Goal: Task Accomplishment & Management: Use online tool/utility

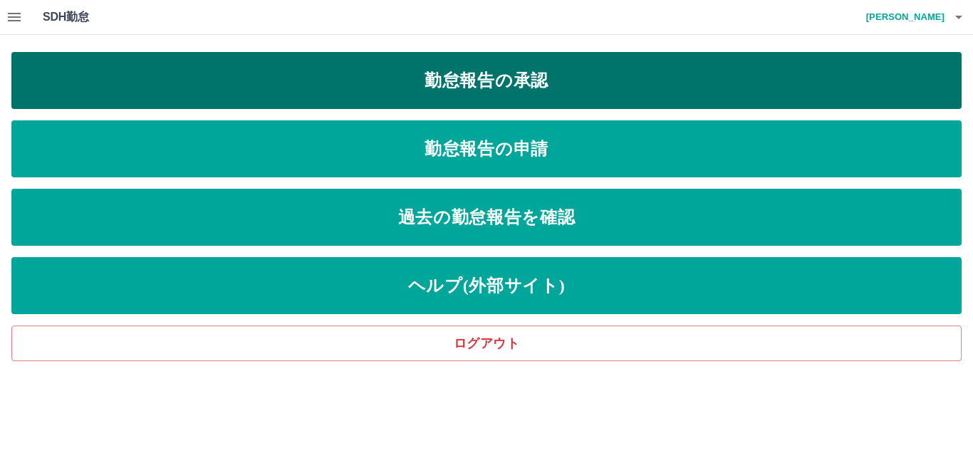
click at [463, 83] on link "勤怠報告の承認" at bounding box center [486, 80] width 950 height 57
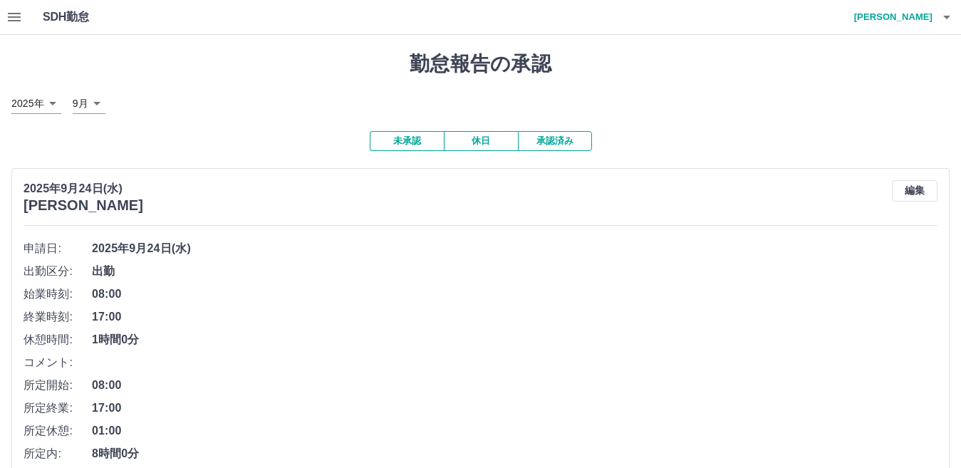
click at [13, 19] on icon "button" at bounding box center [14, 17] width 17 height 17
